Goal: Task Accomplishment & Management: Complete application form

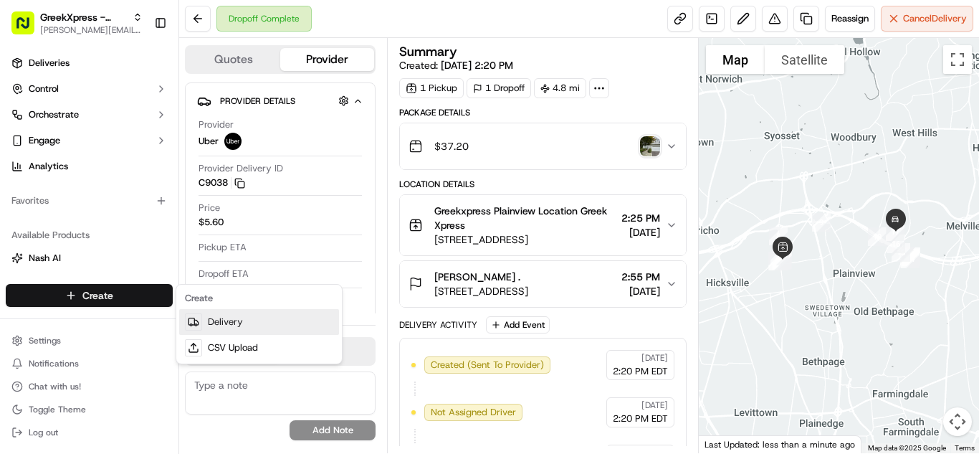
click at [226, 318] on link "Delivery" at bounding box center [259, 322] width 160 height 26
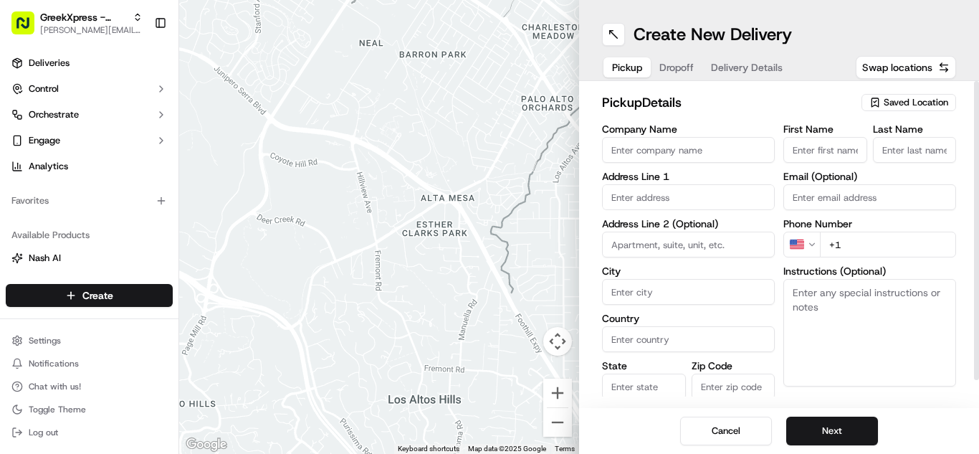
click at [924, 102] on span "Saved Location" at bounding box center [915, 102] width 64 height 13
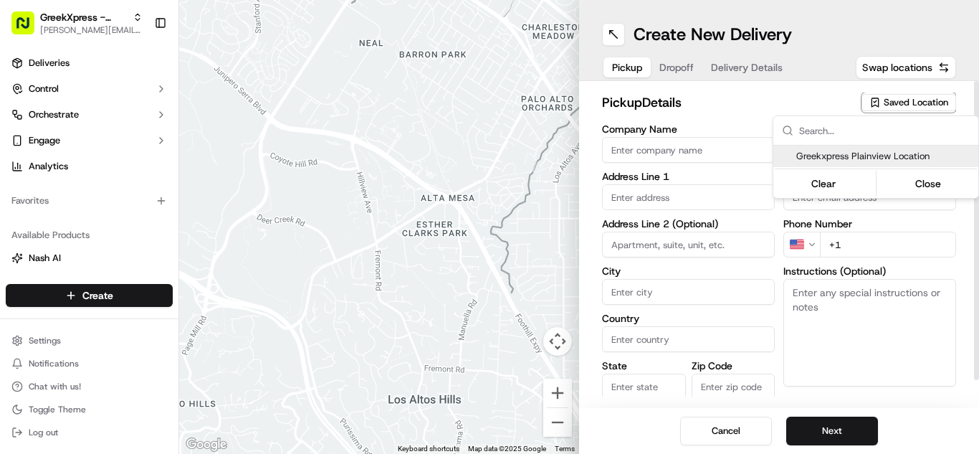
click at [870, 150] on span "Greekxpress Plainview Location" at bounding box center [884, 156] width 176 height 13
type input "Greekxpress Plainview Location"
type input "[STREET_ADDRESS]"
type input "Plainview"
type input "US"
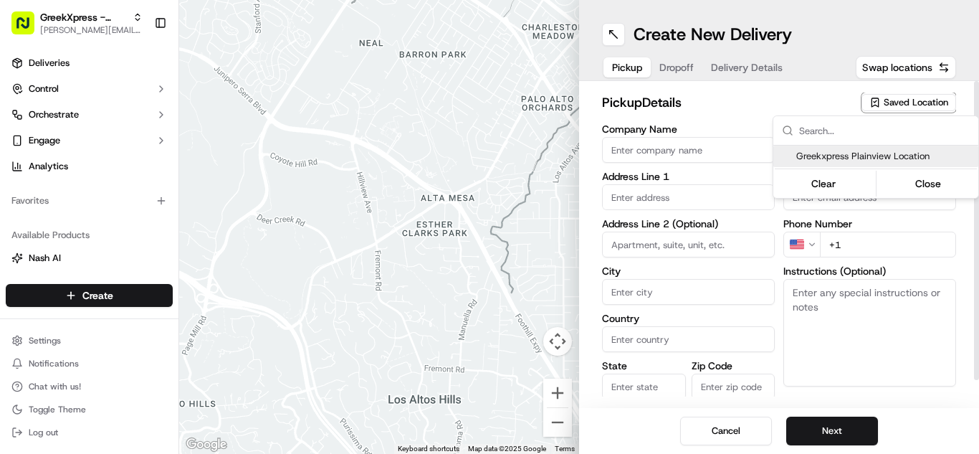
type input "NY"
type input "11803"
type input "Greek"
type input "Xpress"
type input "[PHONE_NUMBER]"
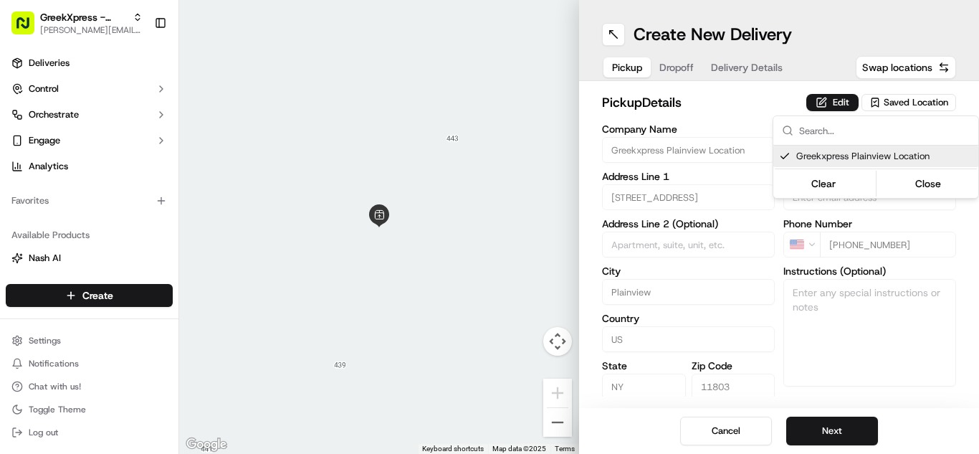
click at [830, 432] on html "GreekXpress - Plainview [EMAIL_ADDRESS][DOMAIN_NAME] Toggle Sidebar Deliveries …" at bounding box center [489, 227] width 979 height 454
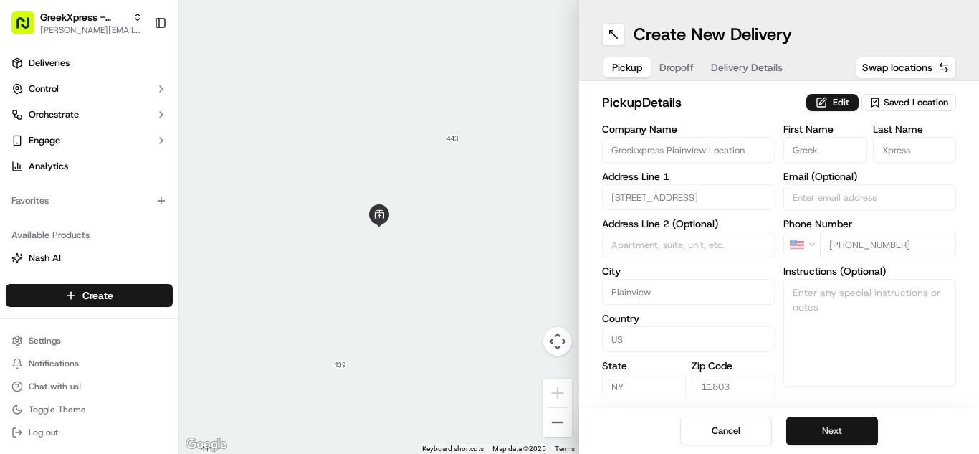
click at [856, 430] on button "Next" at bounding box center [832, 430] width 92 height 29
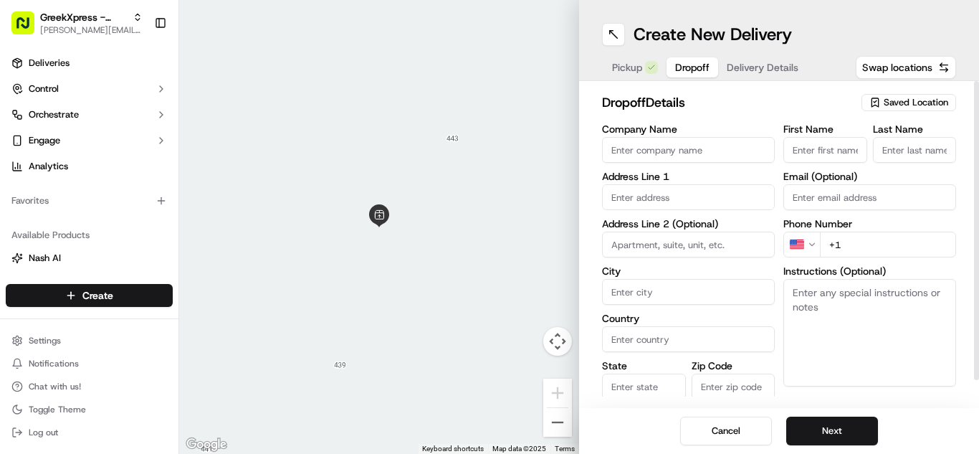
click at [802, 153] on input "First Name" at bounding box center [825, 150] width 84 height 26
type input "[PERSON_NAME]"
type input "[STREET_ADDRESS]"
type input "Plainview"
type input "[GEOGRAPHIC_DATA]"
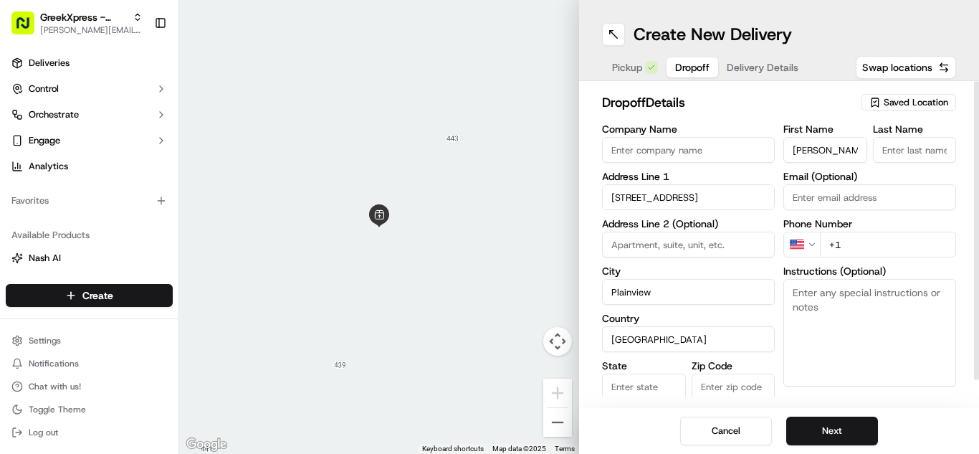
type input "NY"
type input "11803"
type input "[PERSON_NAME]"
type input "[PHONE_NUMBER]"
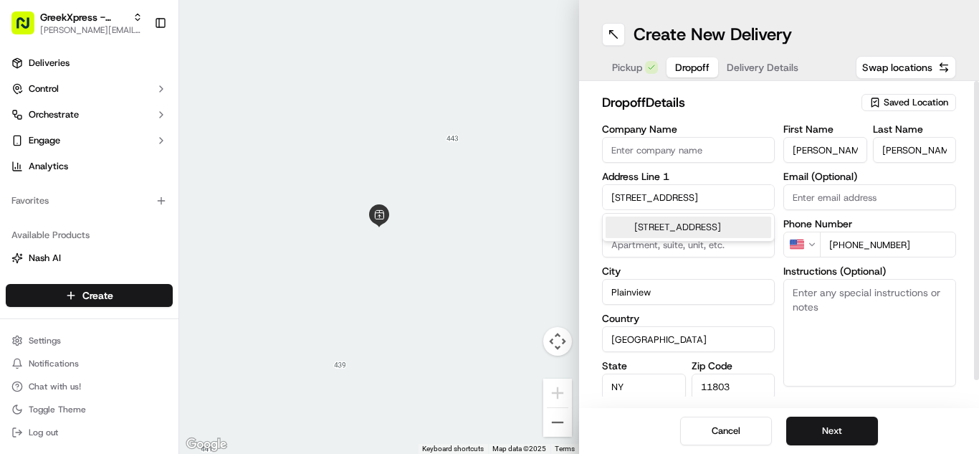
click at [856, 329] on textarea "Instructions (Optional)" at bounding box center [869, 332] width 173 height 107
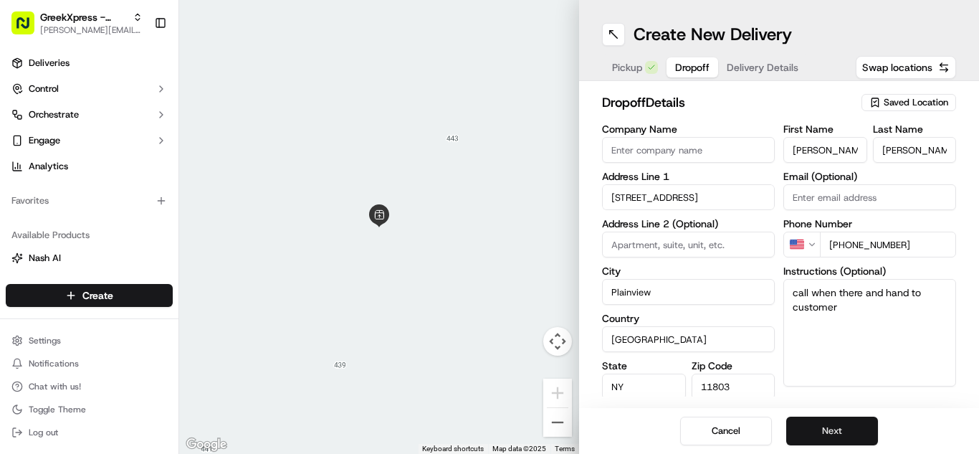
type textarea "call when there and hand to customer"
click at [843, 429] on button "Next" at bounding box center [832, 430] width 92 height 29
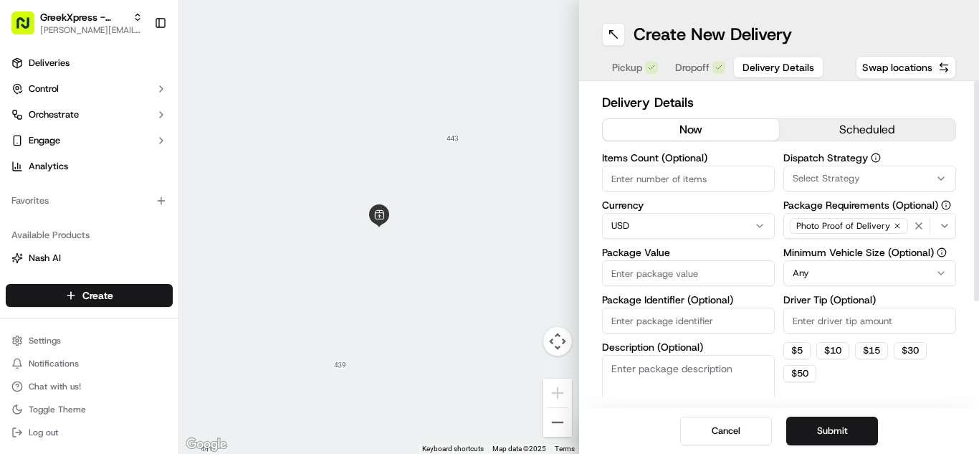
click at [655, 278] on input "Package Value" at bounding box center [688, 273] width 173 height 26
type input "15"
click at [816, 320] on input "Driver Tip (Optional)" at bounding box center [869, 320] width 173 height 26
type input "3"
click at [840, 440] on button "Submit" at bounding box center [832, 430] width 92 height 29
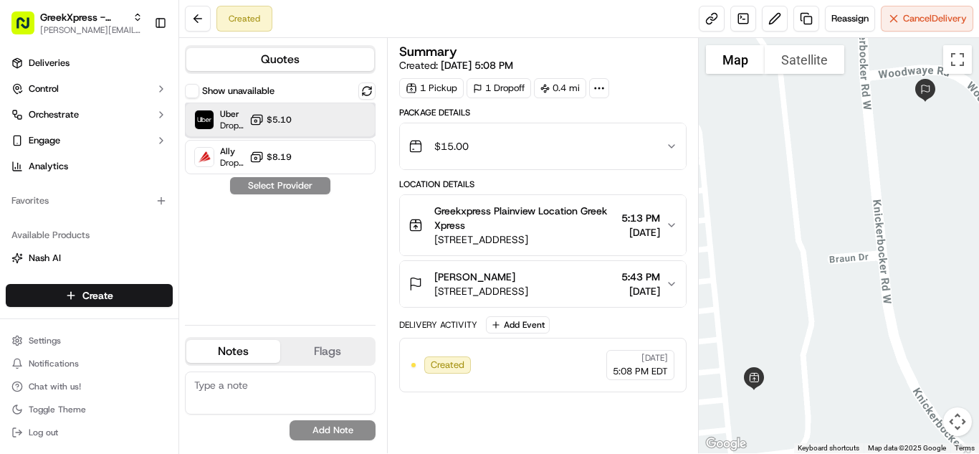
click at [293, 116] on div "Uber Dropoff ETA 14 minutes $5.10" at bounding box center [280, 119] width 191 height 34
click at [294, 186] on button "Assign Provider" at bounding box center [280, 185] width 102 height 17
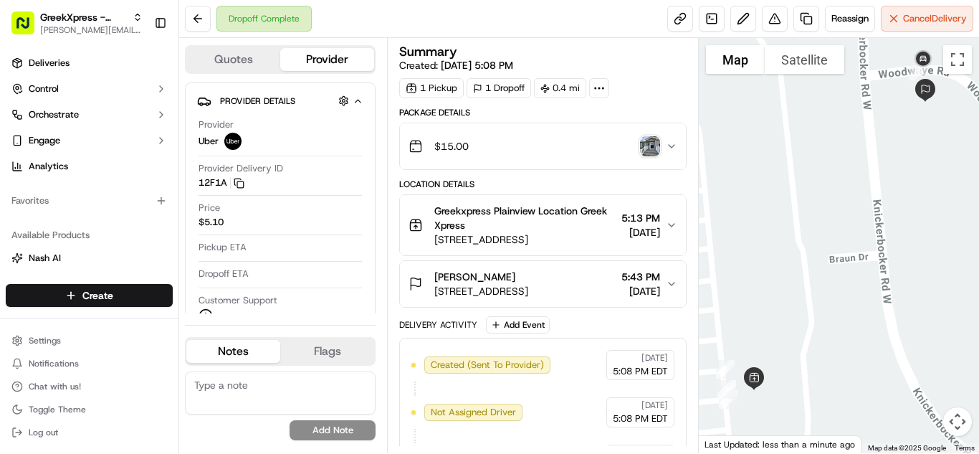
click at [592, 231] on span "Greekxpress Plainview Location Greek Xpress" at bounding box center [524, 217] width 181 height 29
